Goal: Find specific page/section

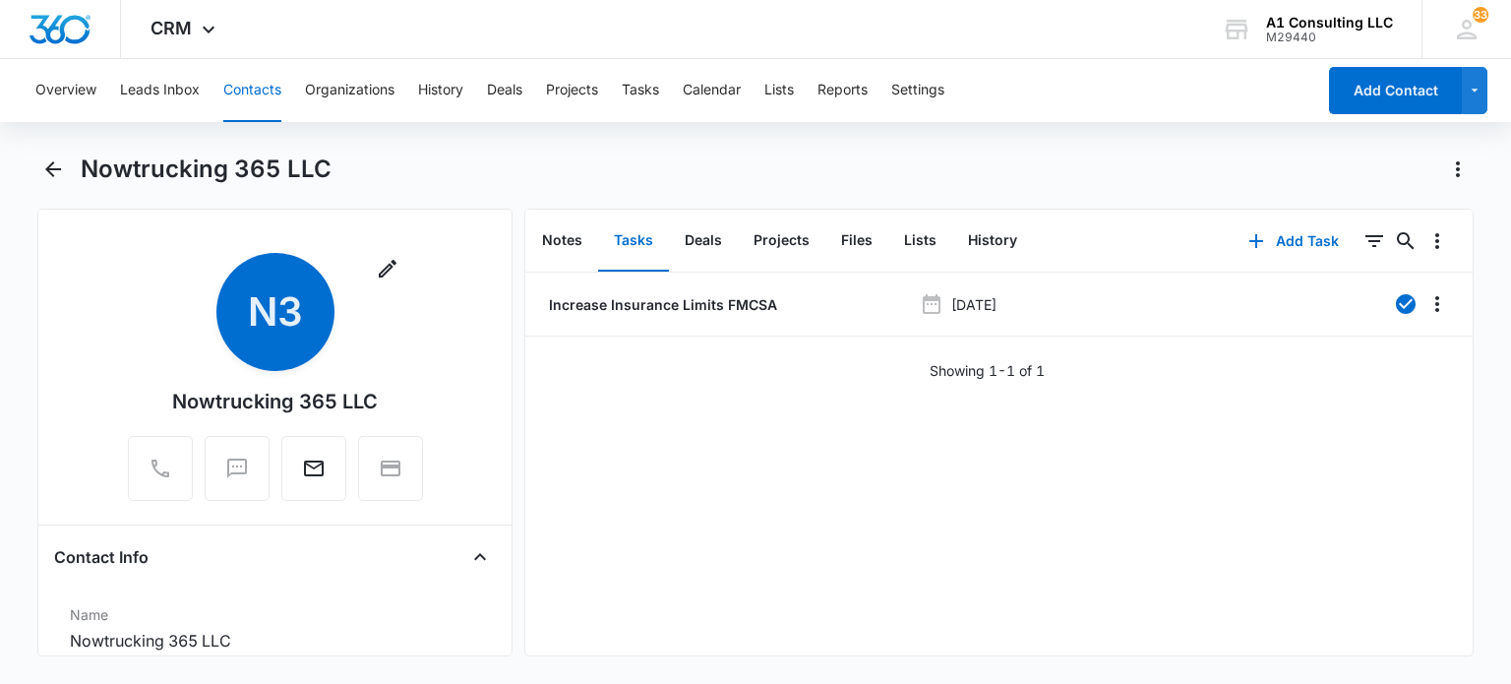
scroll to position [4161, 0]
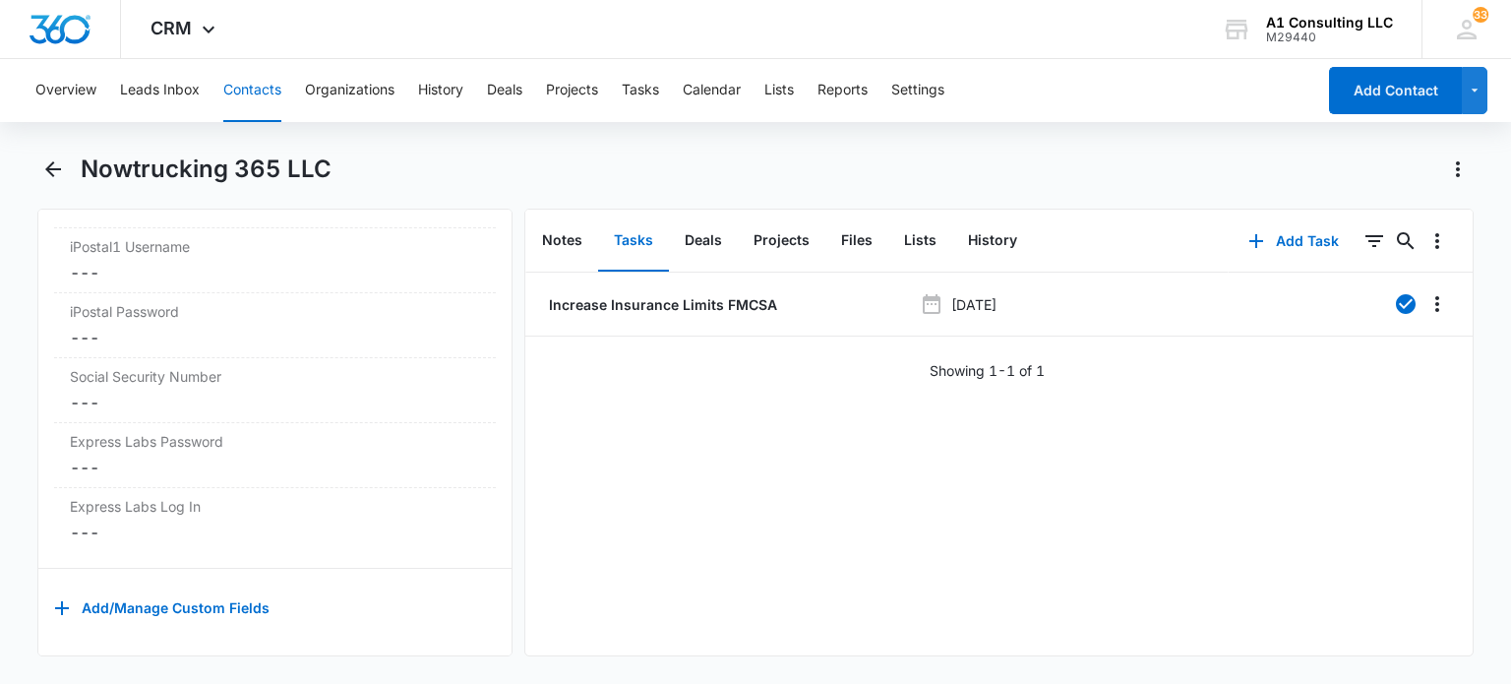
click at [247, 86] on button "Contacts" at bounding box center [252, 90] width 58 height 63
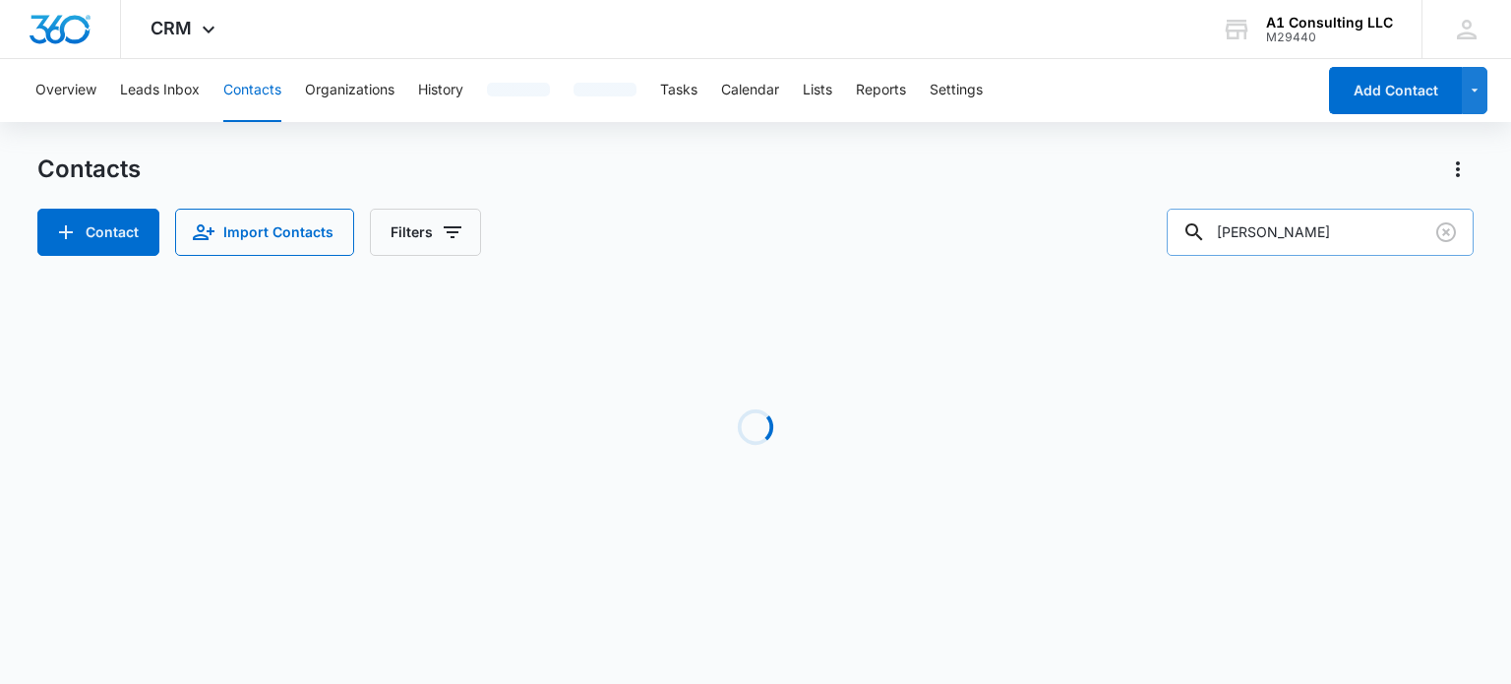
drag, startPoint x: 1262, startPoint y: 201, endPoint x: 1295, endPoint y: 219, distance: 37.5
click at [1263, 201] on div "Contacts Contact Import Contacts Filters [PERSON_NAME]" at bounding box center [754, 204] width 1435 height 102
drag, startPoint x: 1366, startPoint y: 227, endPoint x: 1126, endPoint y: 264, distance: 242.8
click at [1126, 264] on div "Contacts Contact Import Contacts Filters [PERSON_NAME] Loading No Results" at bounding box center [754, 375] width 1435 height 445
type input "[PERSON_NAME]"
